Goal: Task Accomplishment & Management: Use online tool/utility

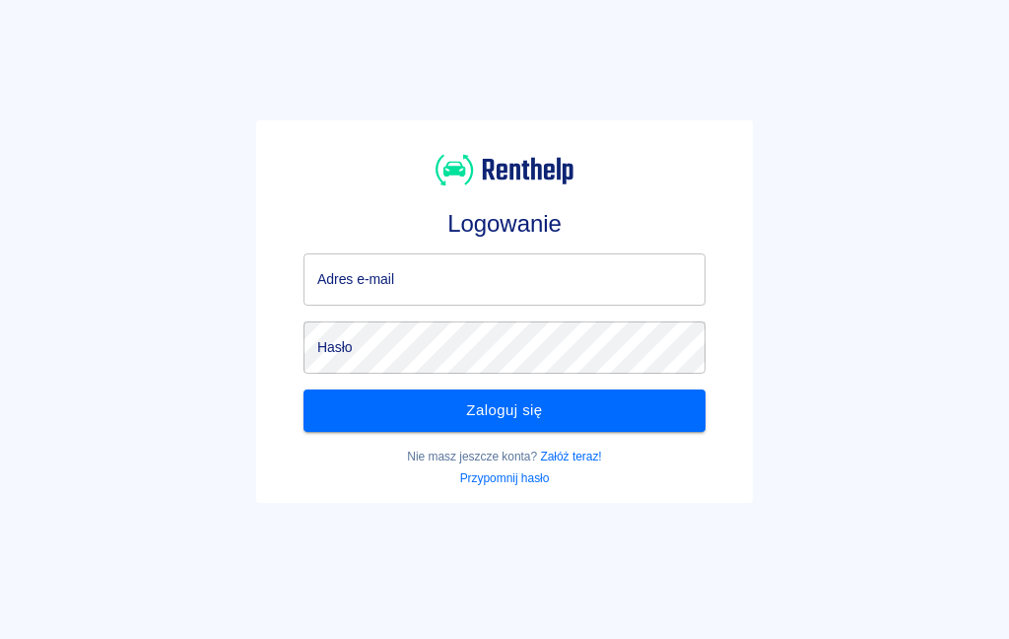
click at [551, 285] on input "Adres e-mail" at bounding box center [505, 279] width 402 height 52
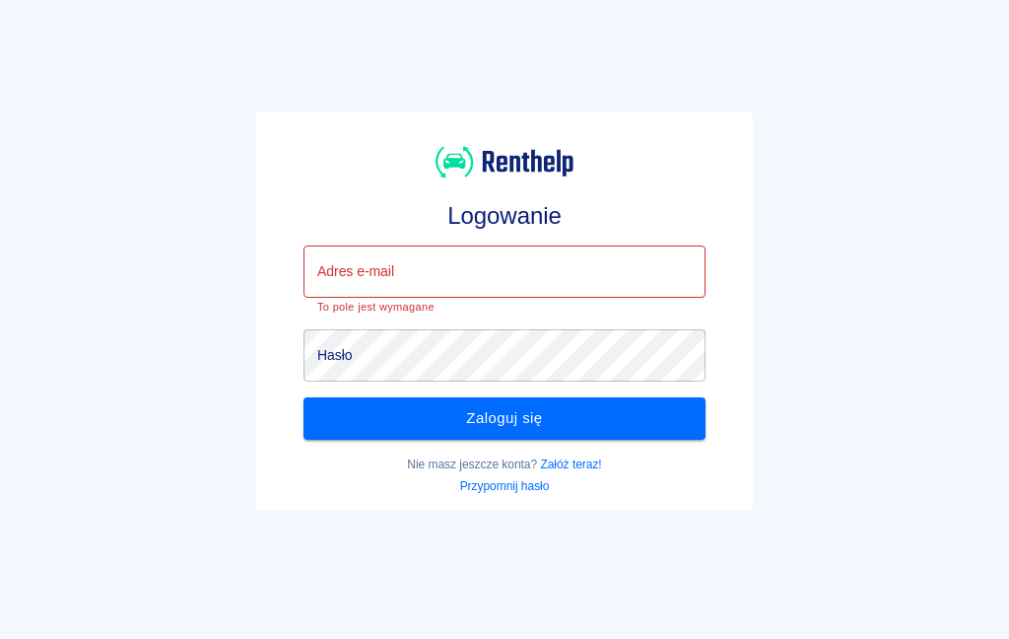
type input "[EMAIL_ADDRESS][DOMAIN_NAME]"
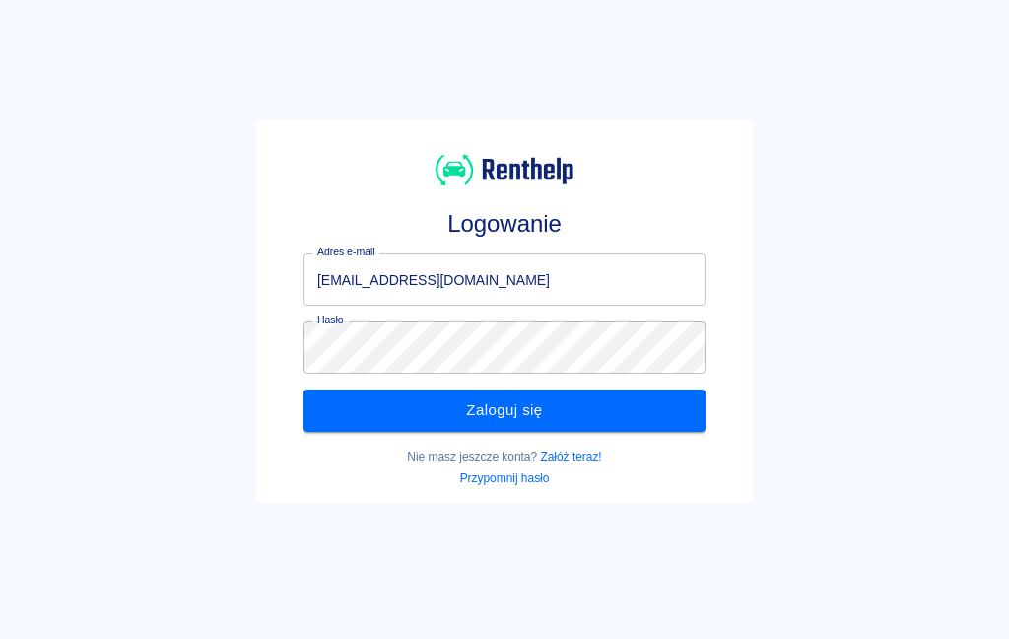
click at [600, 411] on button "Zaloguj się" at bounding box center [505, 409] width 402 height 41
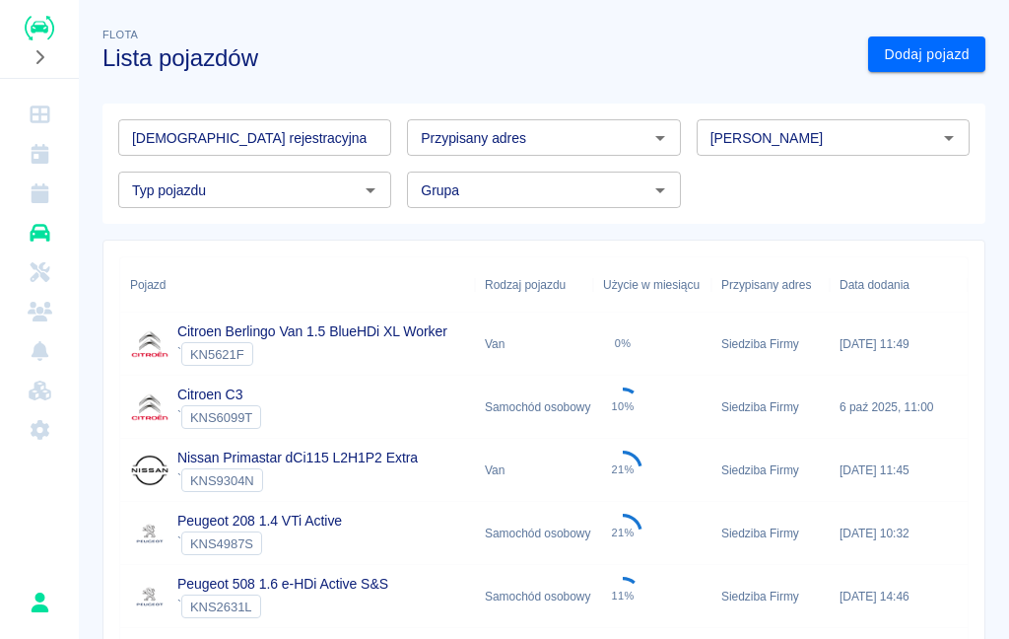
click at [49, 105] on icon "Dashboard" at bounding box center [40, 114] width 25 height 20
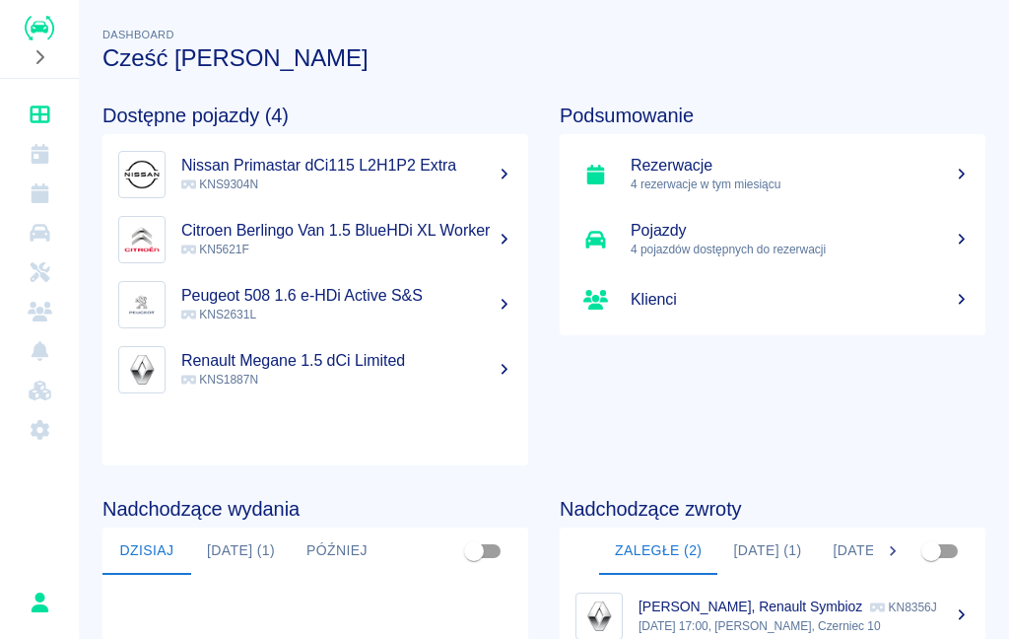
click at [814, 176] on p "4 rezerwacje w tym miesiącu" at bounding box center [800, 184] width 339 height 18
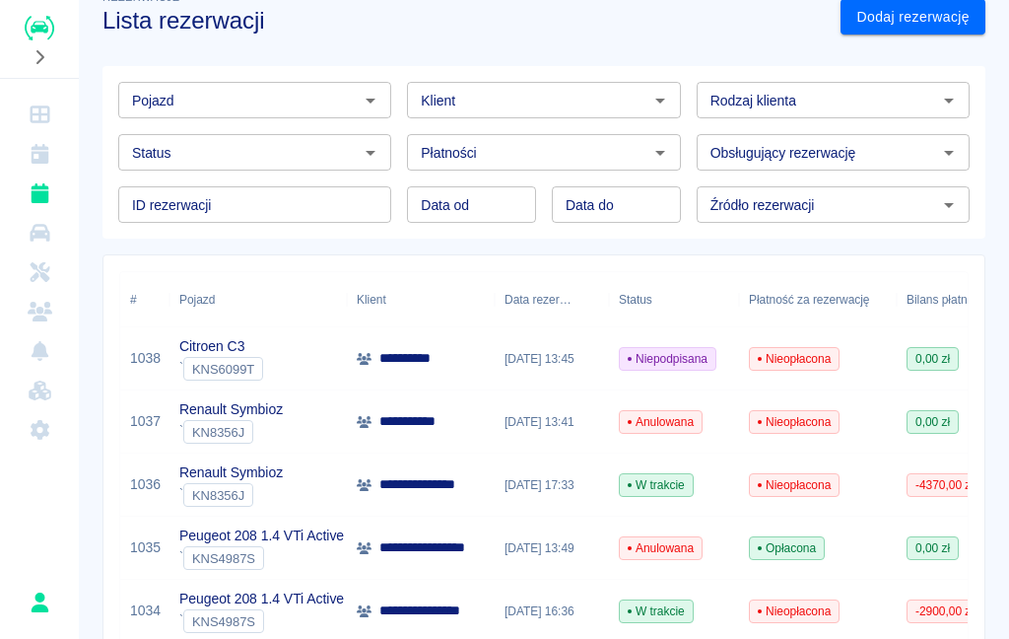
scroll to position [35, 0]
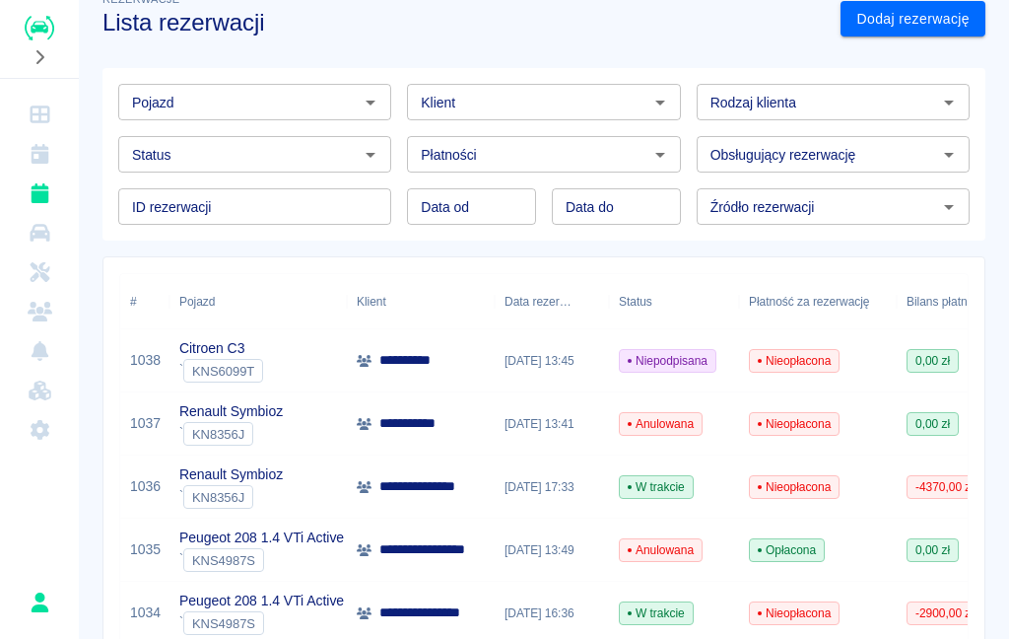
click at [426, 493] on p "**********" at bounding box center [425, 486] width 92 height 21
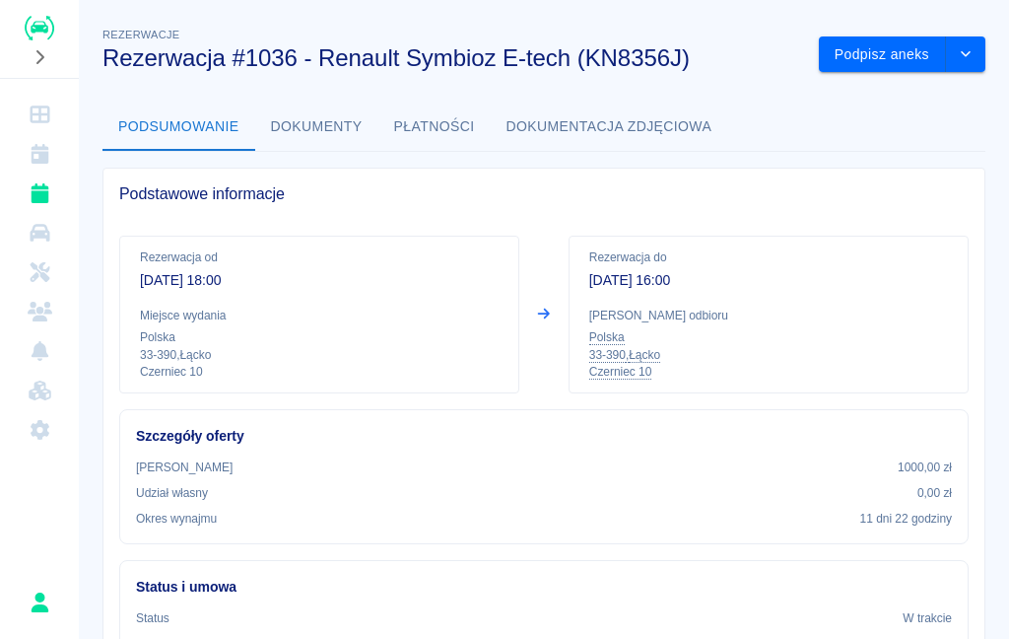
click at [906, 55] on button "Podpisz aneks" at bounding box center [882, 54] width 127 height 36
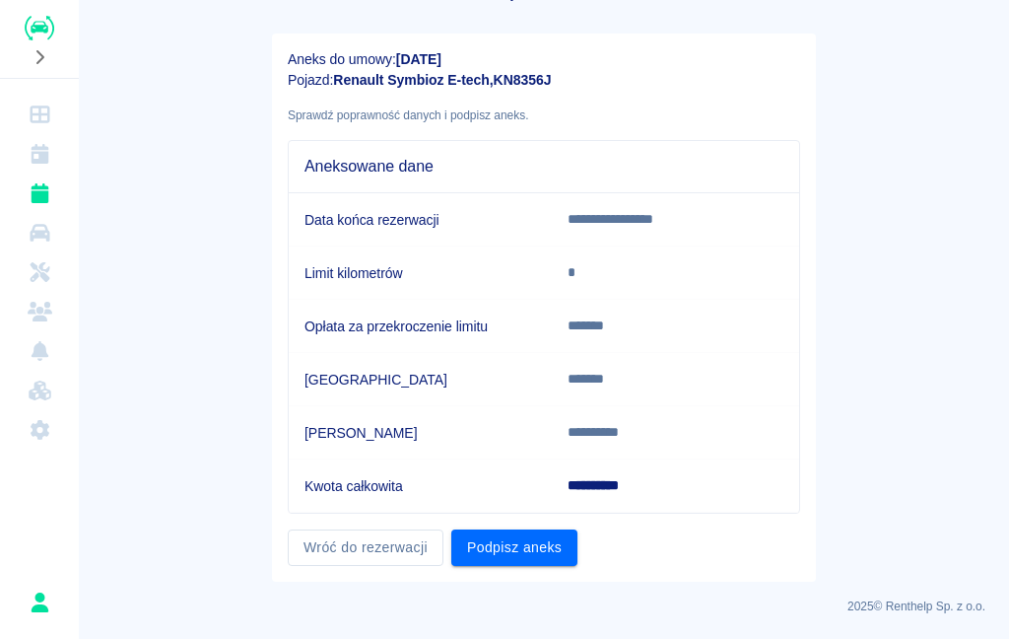
scroll to position [69, 0]
click at [517, 554] on button "Podpisz aneks" at bounding box center [514, 548] width 126 height 36
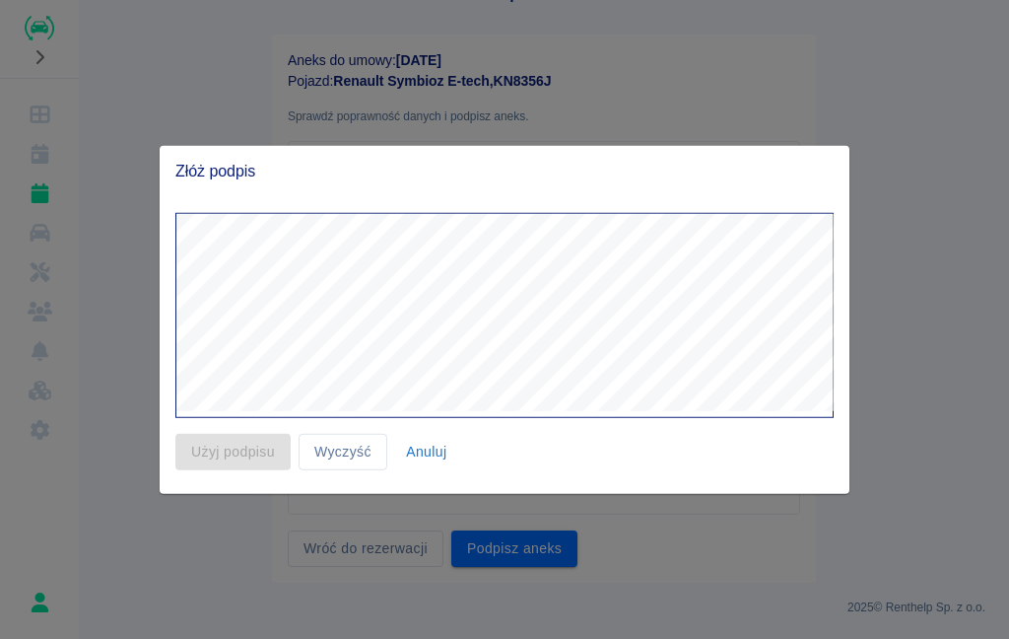
click at [570, 500] on div at bounding box center [504, 319] width 1009 height 639
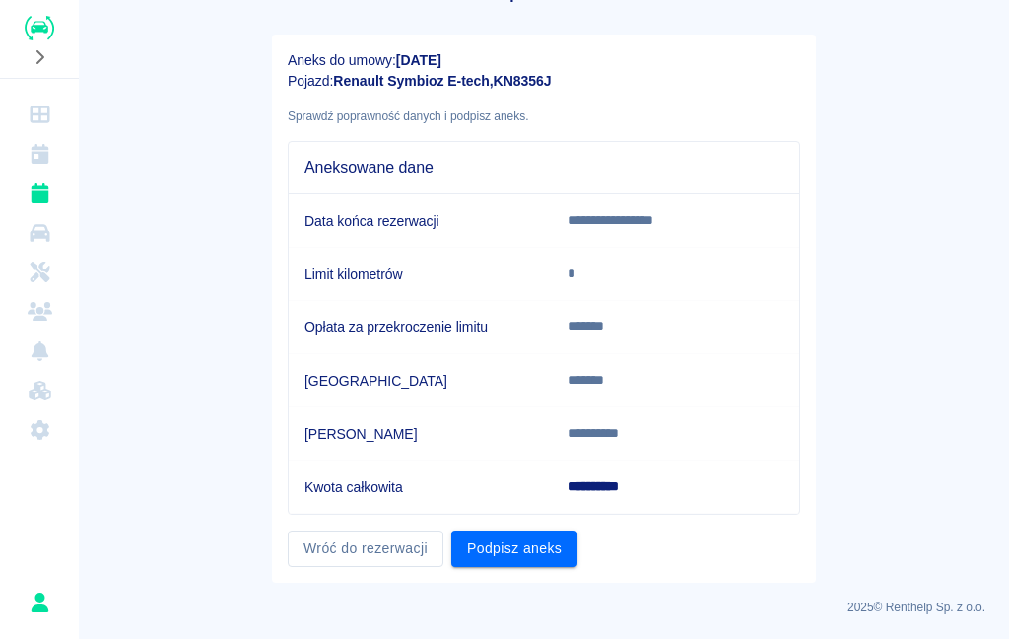
click at [528, 470] on td "Kwota całkowita" at bounding box center [420, 486] width 263 height 53
click at [493, 537] on button "Podpisz aneks" at bounding box center [514, 548] width 126 height 36
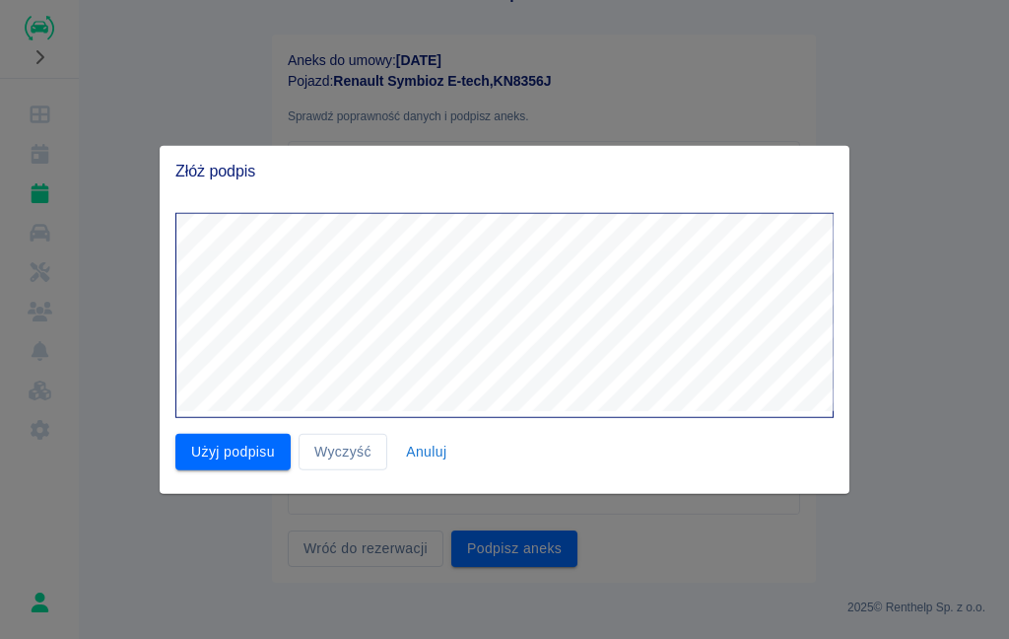
click at [218, 435] on button "Użyj podpisu" at bounding box center [232, 452] width 115 height 36
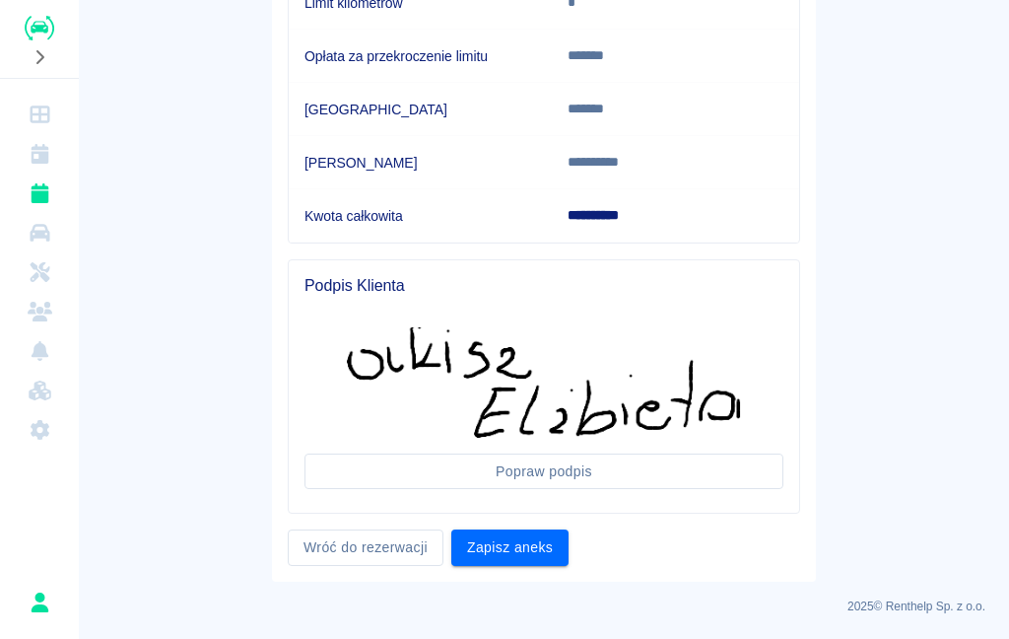
scroll to position [339, 0]
click at [516, 552] on button "Zapisz aneks" at bounding box center [509, 548] width 117 height 36
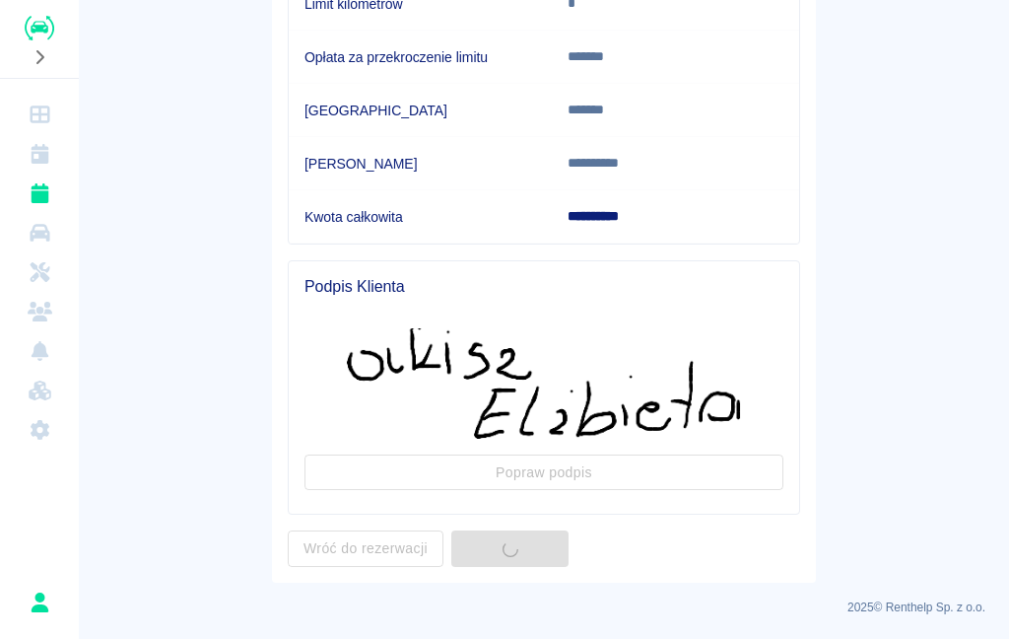
scroll to position [0, 0]
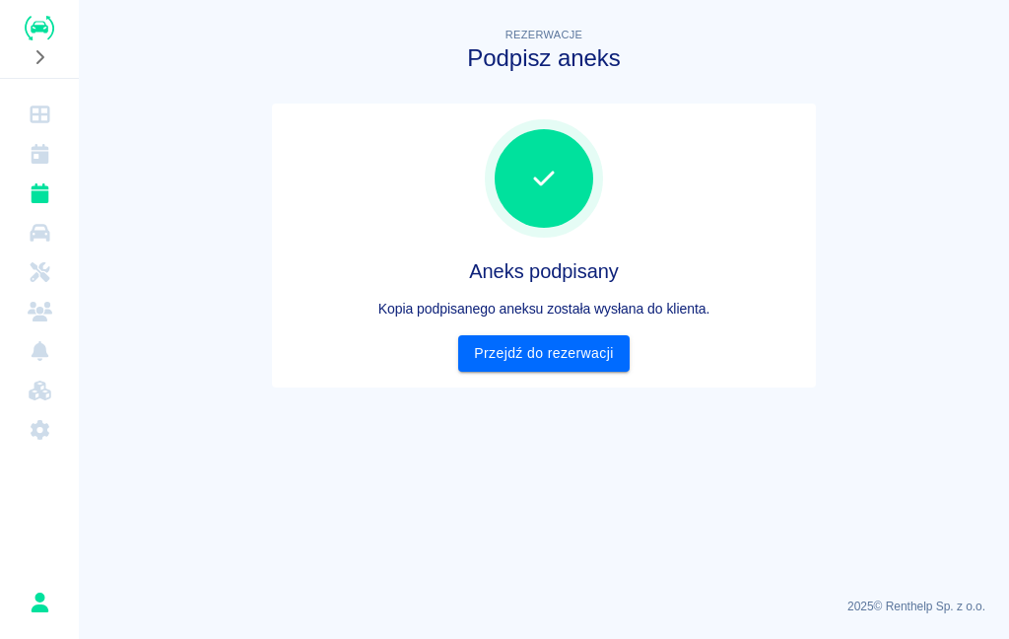
click at [574, 364] on link "Przejdź do rezerwacji" at bounding box center [543, 353] width 171 height 36
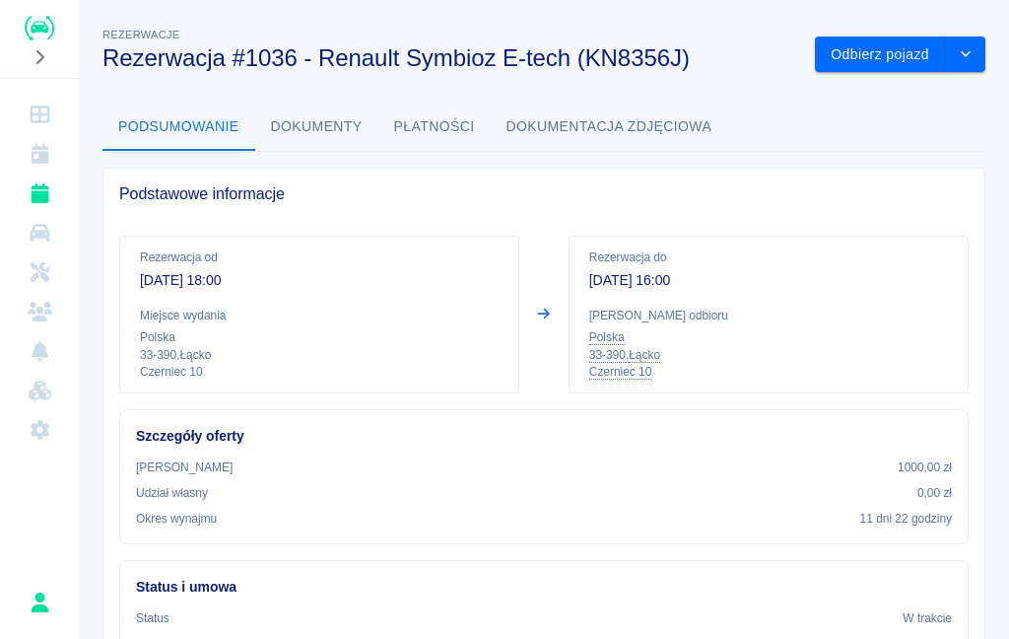
click at [883, 47] on button "Odbierz pojazd" at bounding box center [880, 54] width 131 height 36
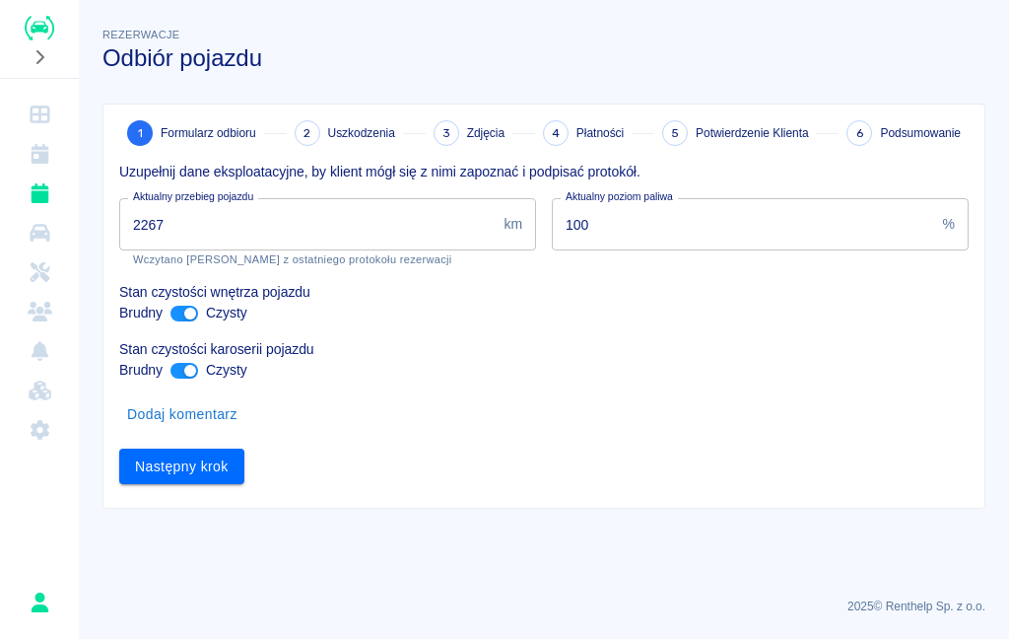
click at [374, 220] on input "2267" at bounding box center [307, 224] width 377 height 52
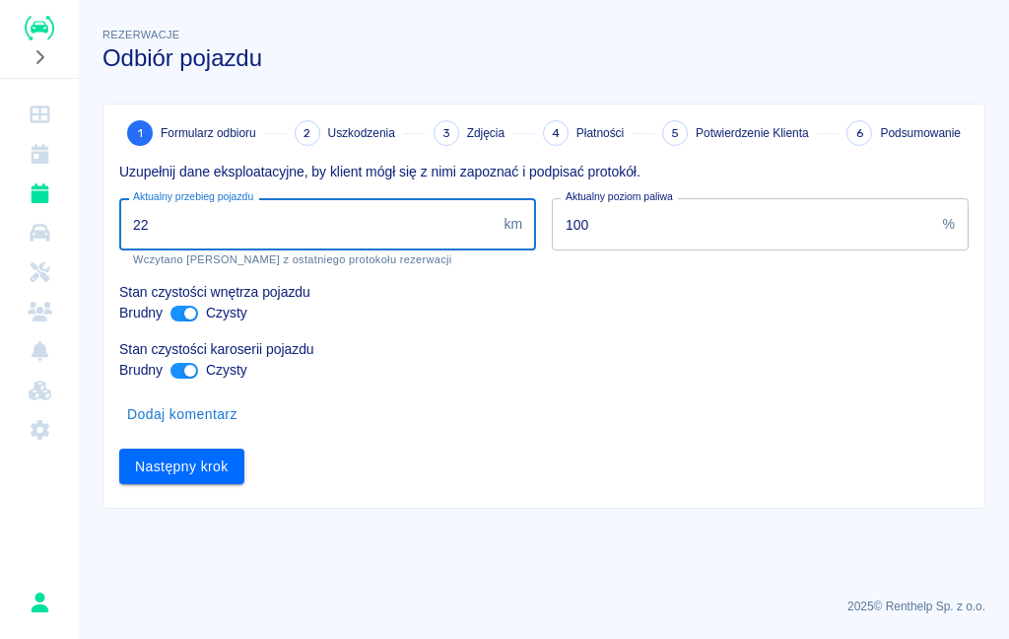
type input "2"
type input "3064"
click at [181, 465] on button "Następny krok" at bounding box center [181, 466] width 125 height 36
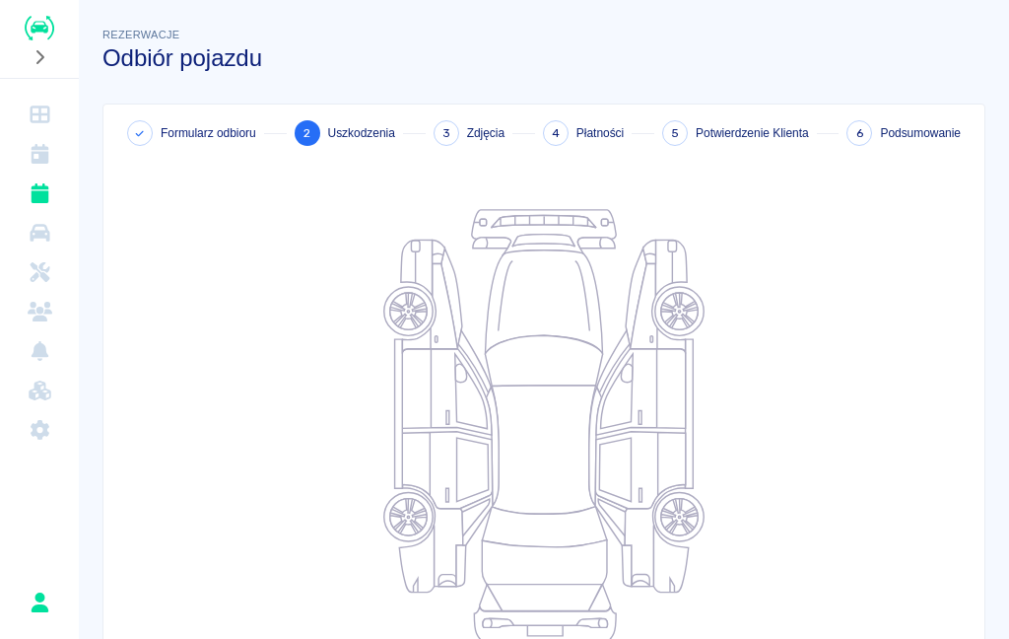
click at [170, 111] on div "Formularz odbioru 2 Uszkodzenia 3 Zdjęcia 4 Płatności 5 Potwierdzenie Klienta 6…" at bounding box center [535, 124] width 865 height 41
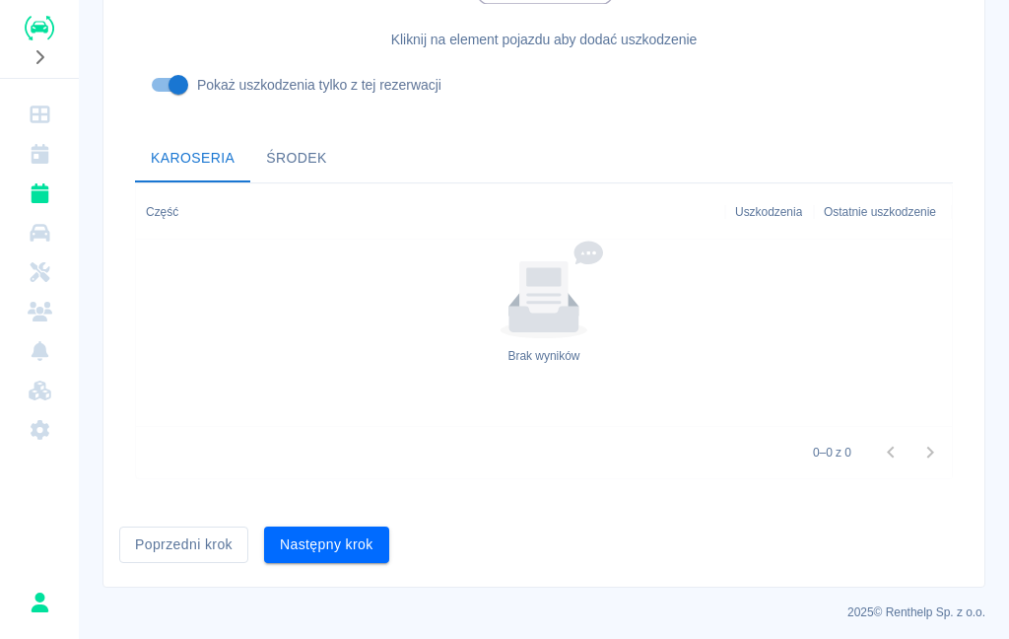
scroll to position [638, 0]
click at [172, 548] on button "Poprzedni krok" at bounding box center [183, 545] width 129 height 36
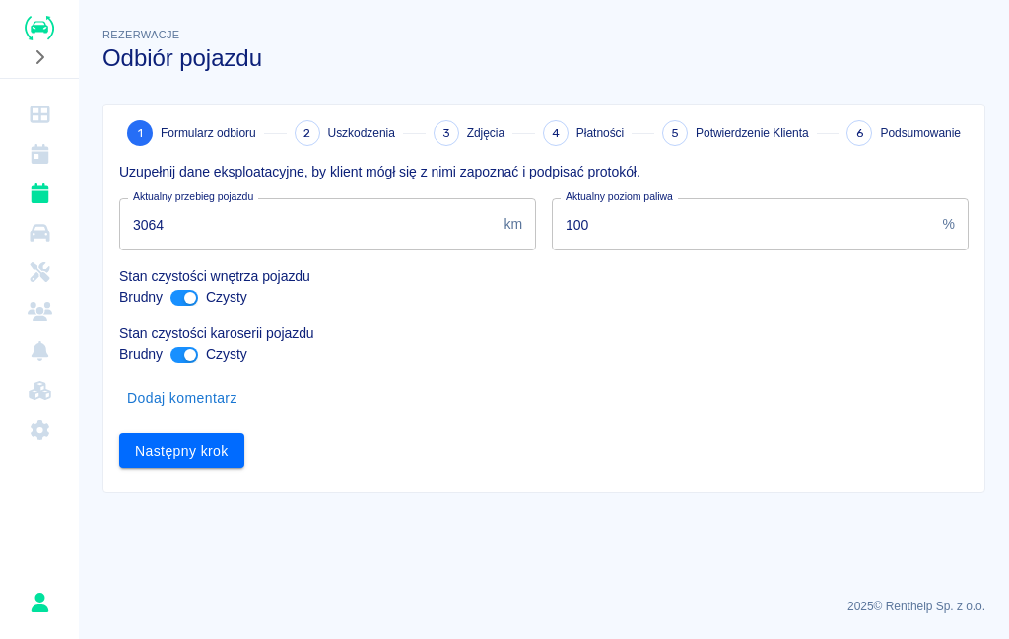
scroll to position [0, 0]
click at [193, 456] on button "Następny krok" at bounding box center [181, 451] width 125 height 36
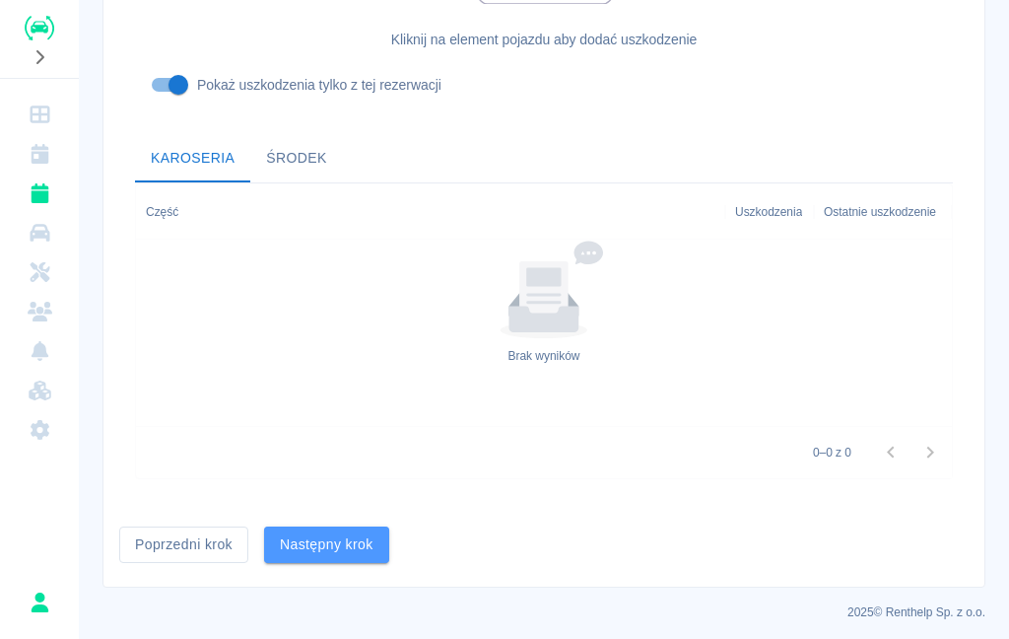
scroll to position [638, 0]
click at [332, 543] on button "Następny krok" at bounding box center [326, 545] width 125 height 36
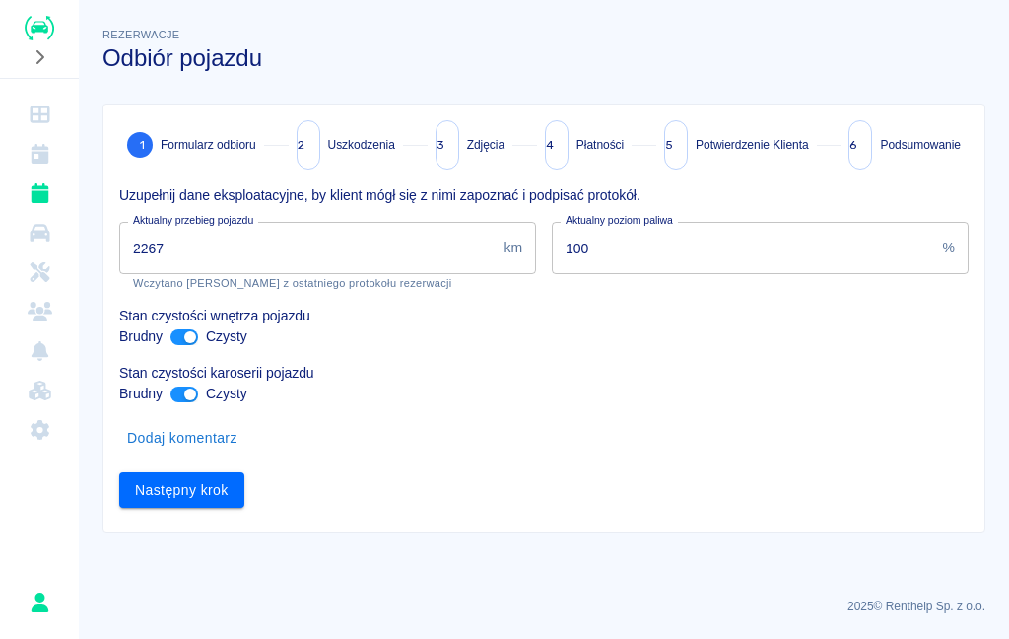
click at [308, 245] on input "2267" at bounding box center [307, 248] width 377 height 52
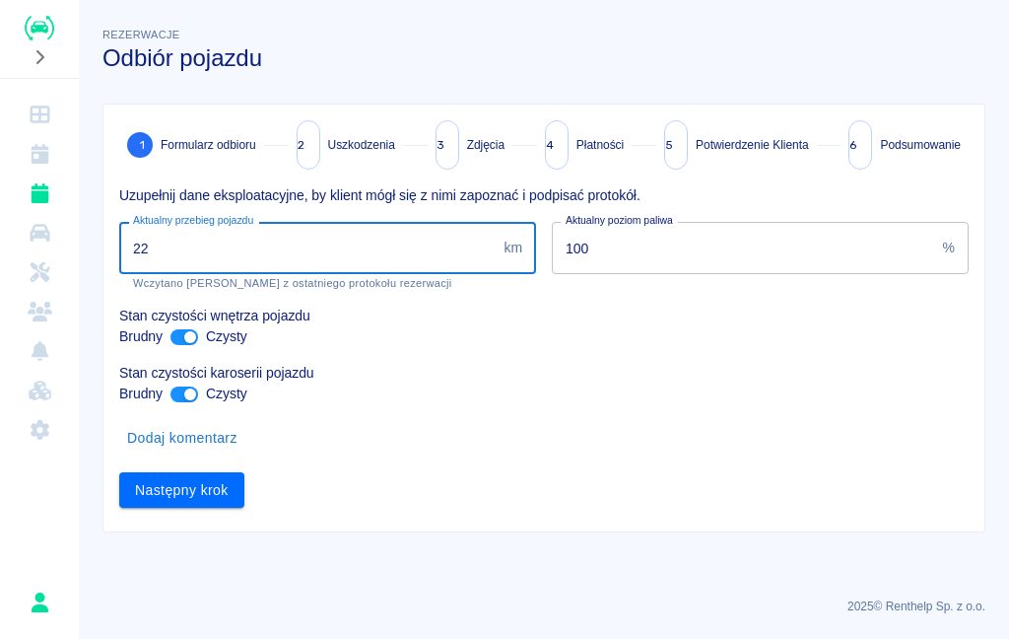
type input "2"
type input "3064"
click at [181, 489] on button "Następny krok" at bounding box center [181, 490] width 125 height 36
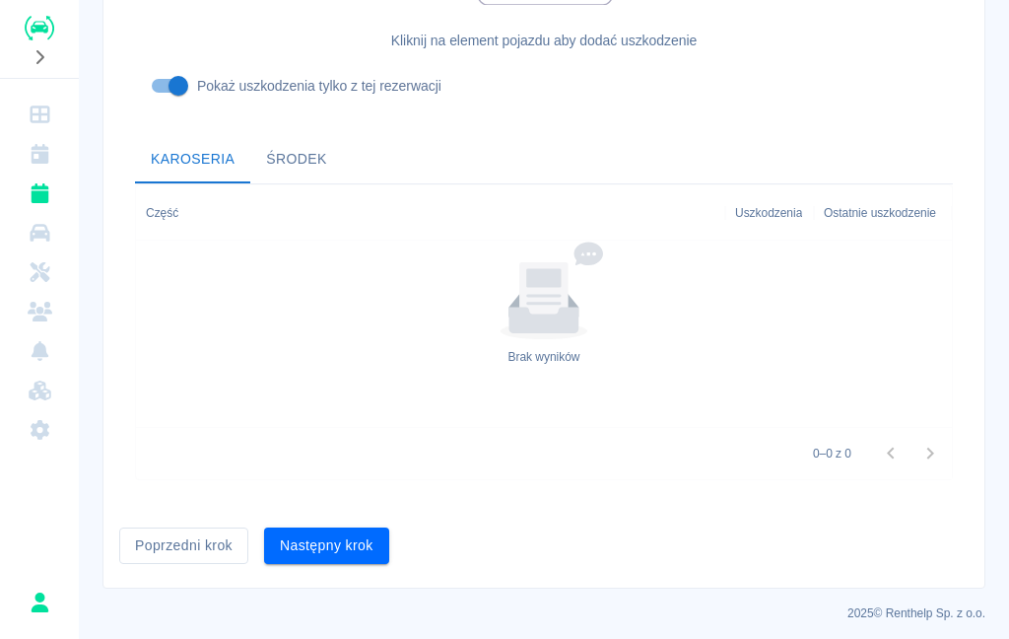
click at [345, 545] on button "Następny krok" at bounding box center [326, 545] width 125 height 36
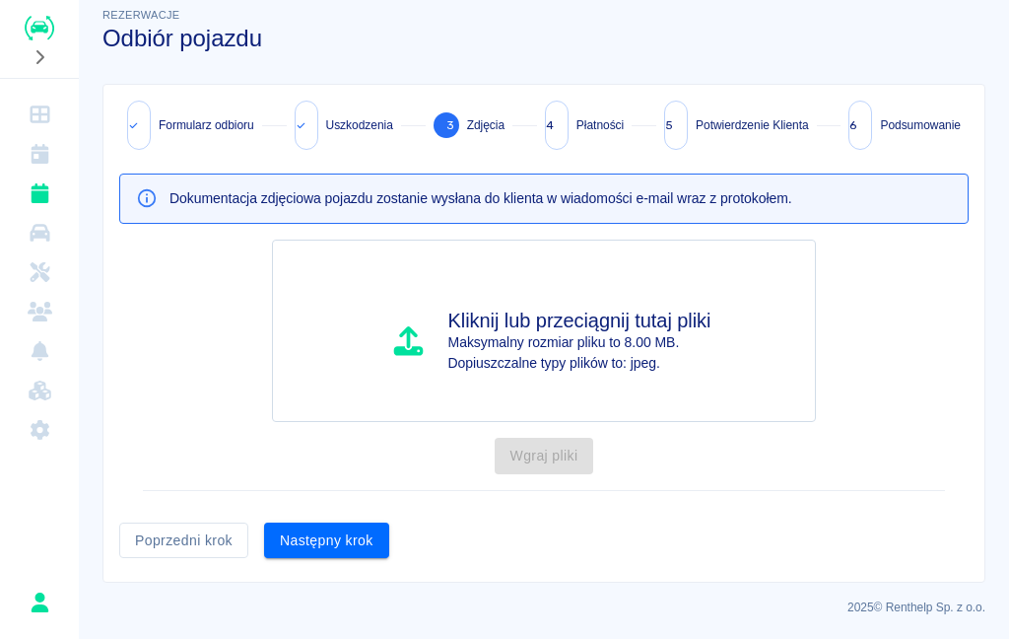
click at [349, 551] on button "Następny krok" at bounding box center [326, 540] width 125 height 36
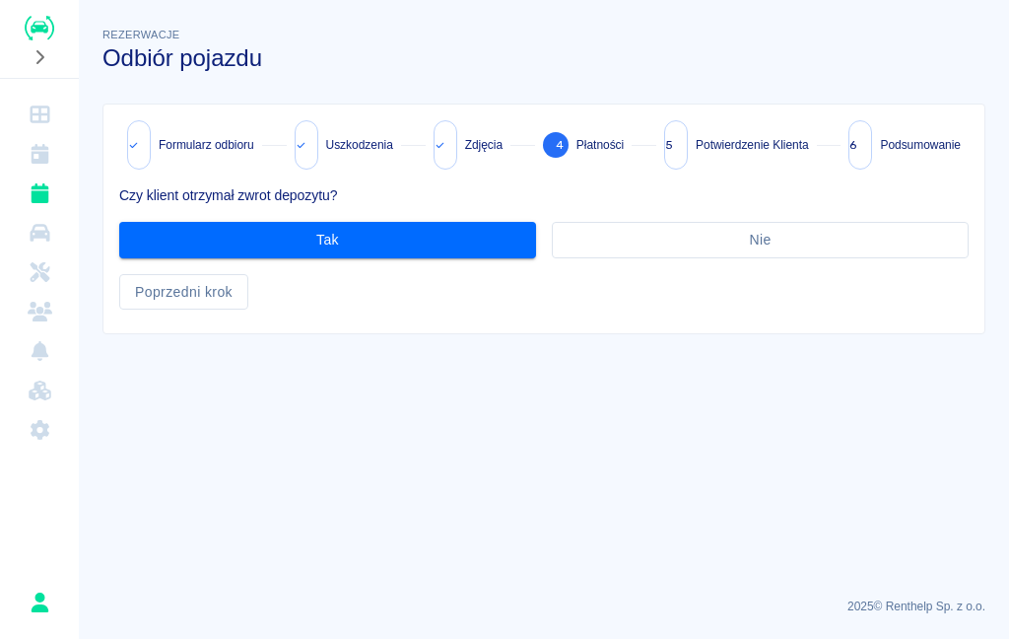
click at [229, 293] on button "Poprzedni krok" at bounding box center [183, 292] width 129 height 36
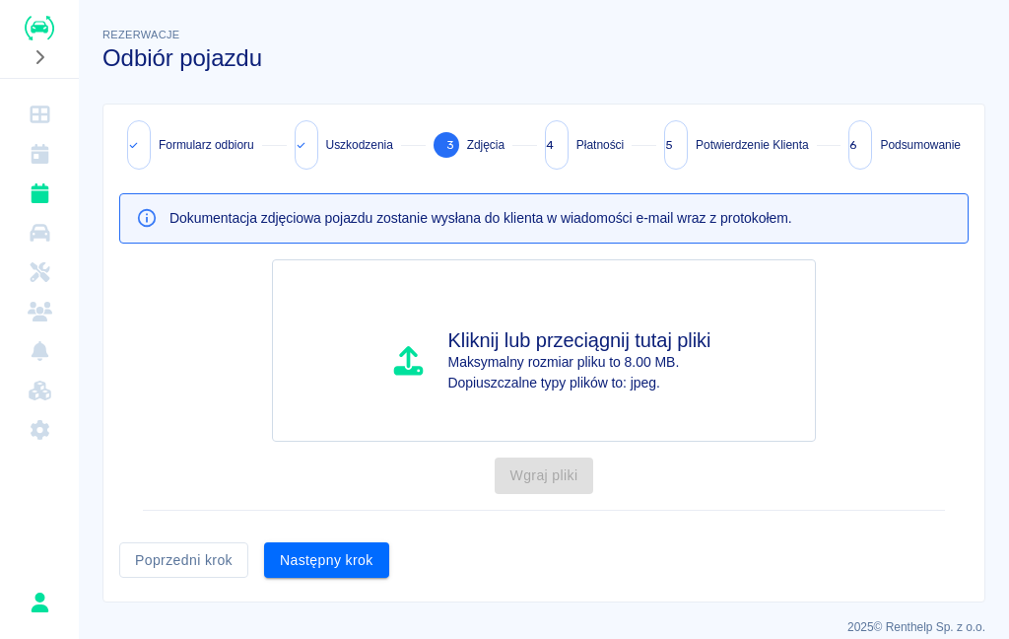
click at [358, 558] on button "Następny krok" at bounding box center [326, 560] width 125 height 36
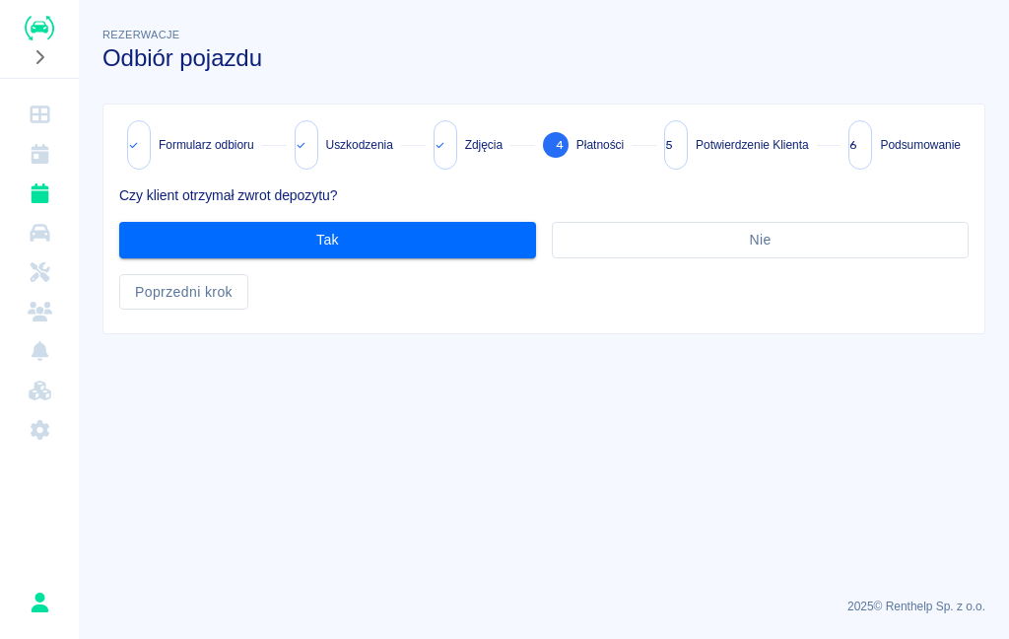
click at [775, 241] on button "Nie" at bounding box center [760, 240] width 417 height 36
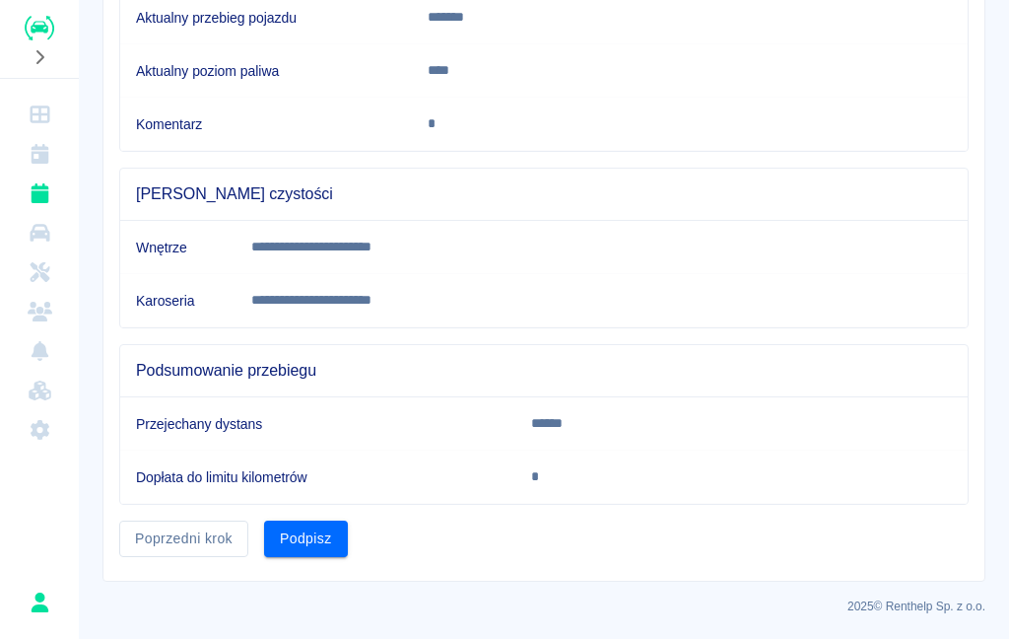
scroll to position [443, 0]
click at [317, 538] on button "Podpisz" at bounding box center [306, 539] width 84 height 36
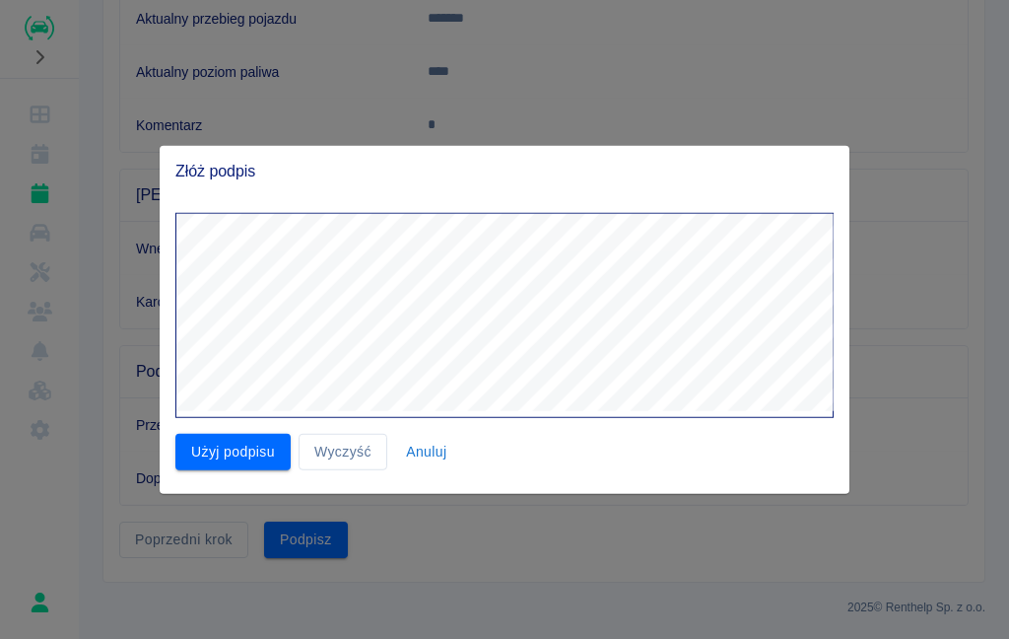
click at [219, 443] on button "Użyj podpisu" at bounding box center [232, 452] width 115 height 36
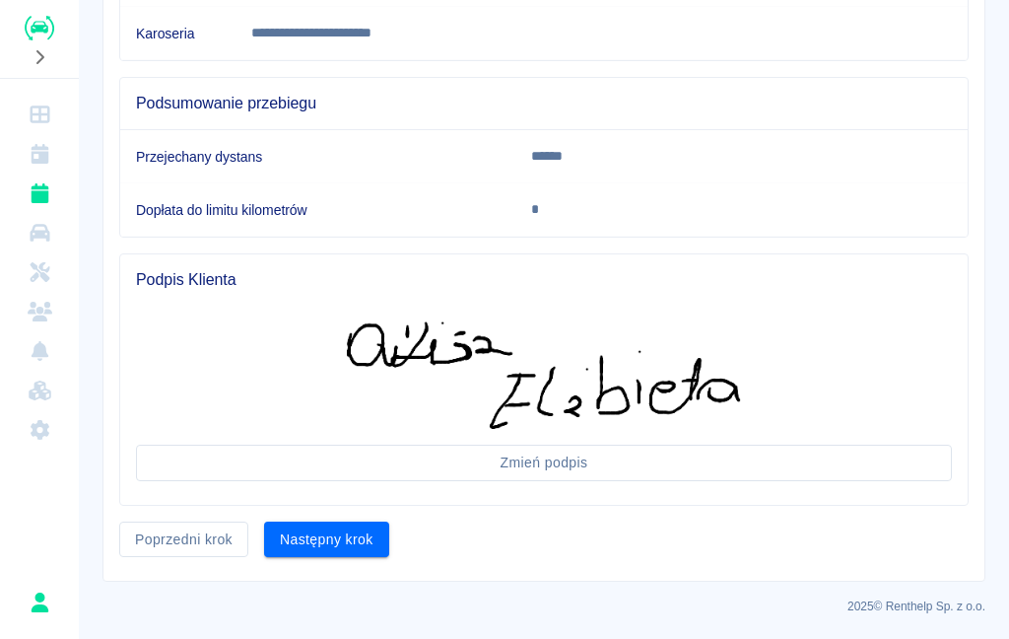
click at [354, 540] on button "Następny krok" at bounding box center [326, 539] width 125 height 36
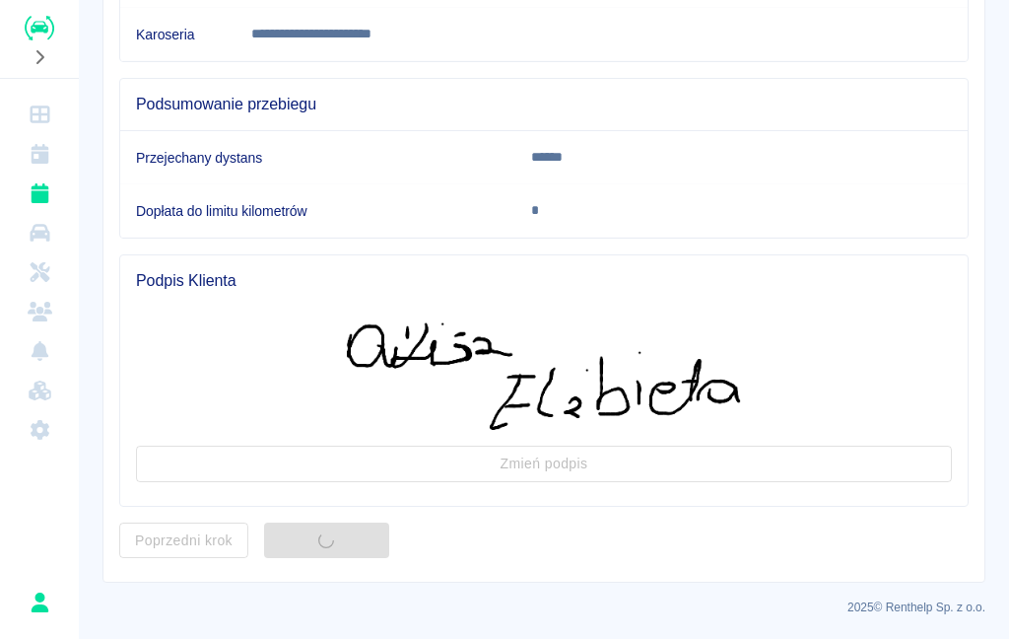
scroll to position [0, 0]
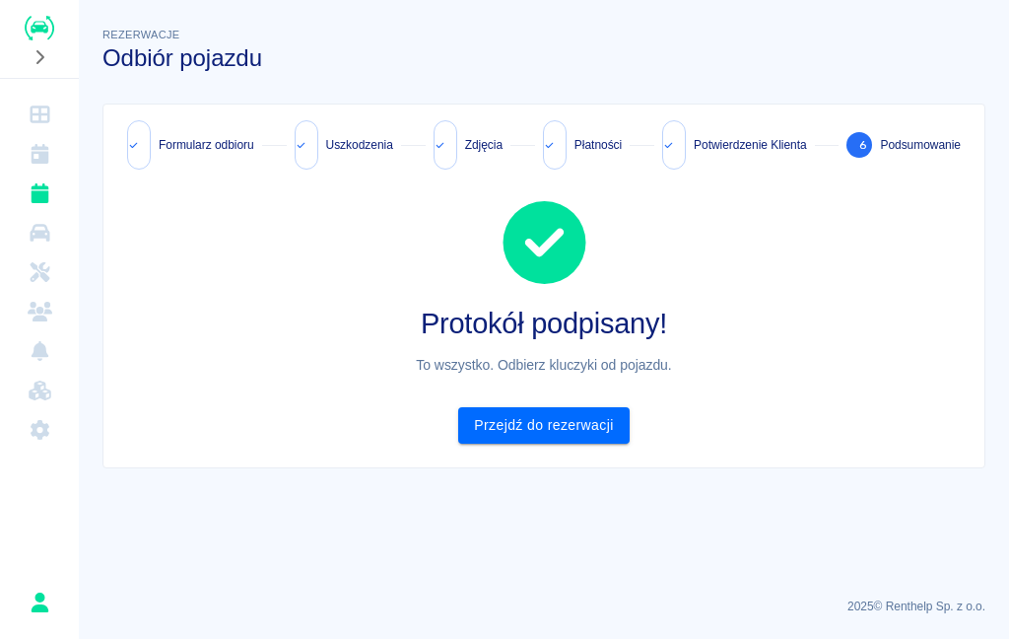
click at [568, 421] on link "Przejdź do rezerwacji" at bounding box center [543, 425] width 171 height 36
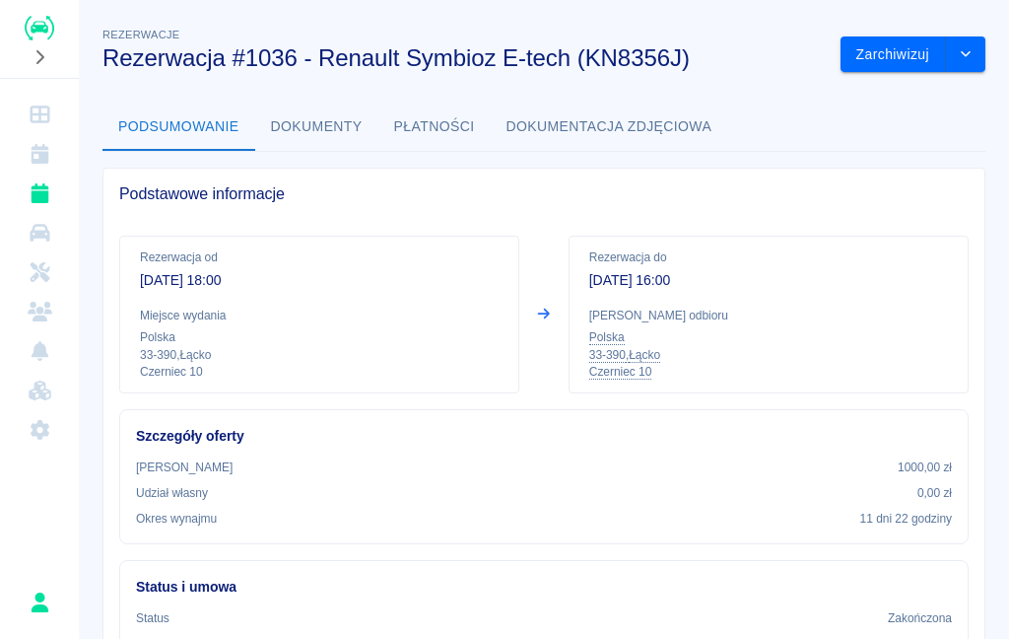
click at [978, 50] on button "drop-down" at bounding box center [965, 54] width 39 height 36
